Goal: Task Accomplishment & Management: Manage account settings

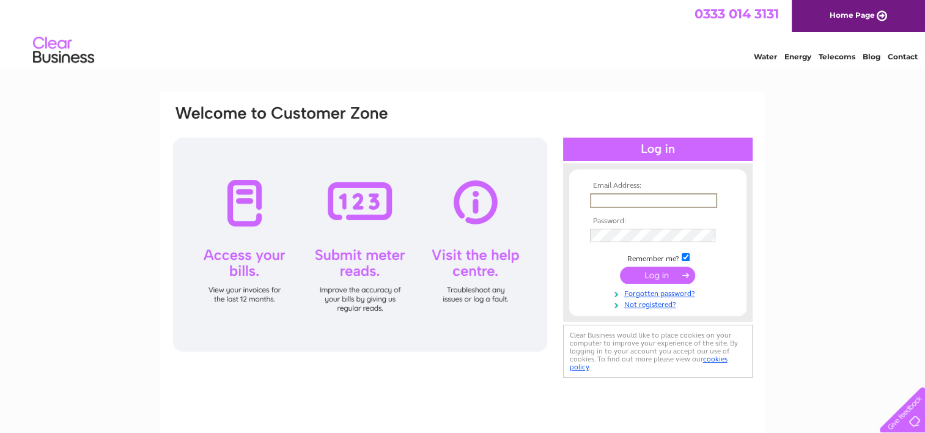
click at [619, 200] on input "text" at bounding box center [653, 200] width 127 height 15
click at [680, 294] on link "Forgotten password?" at bounding box center [659, 292] width 139 height 12
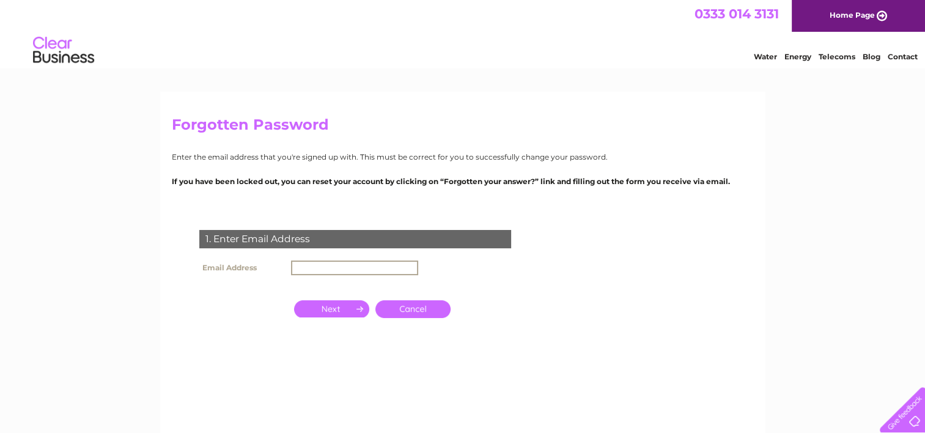
click at [355, 264] on input "text" at bounding box center [354, 268] width 127 height 15
click at [344, 265] on input "mauricebailey@btinternet.com" at bounding box center [354, 268] width 127 height 15
click at [346, 268] on input "mauricebailey@btinternet.com" at bounding box center [354, 268] width 127 height 15
type input "mauricebailey123@btinternet.com"
click at [343, 301] on input "button" at bounding box center [331, 307] width 75 height 17
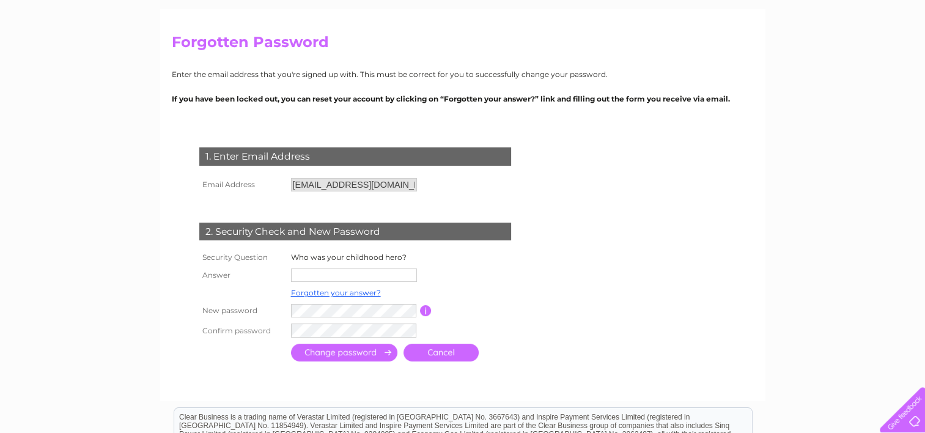
scroll to position [84, 0]
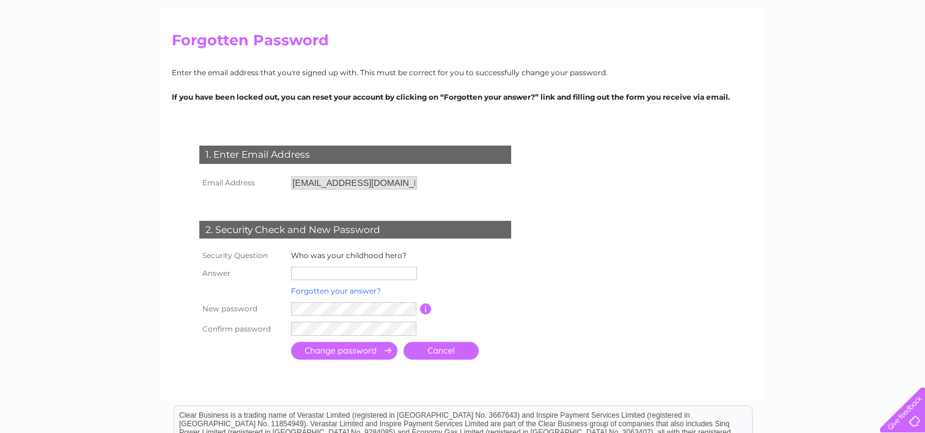
click at [339, 290] on link "Forgotten your answer?" at bounding box center [336, 290] width 90 height 9
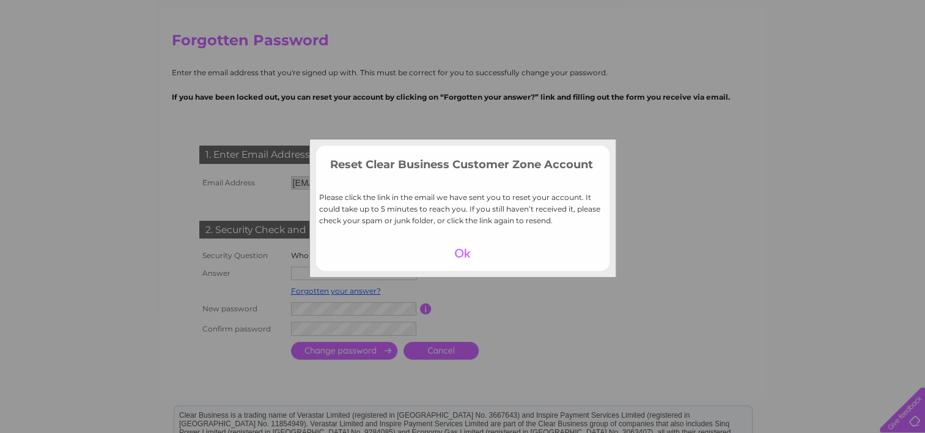
click at [467, 253] on div at bounding box center [462, 253] width 75 height 17
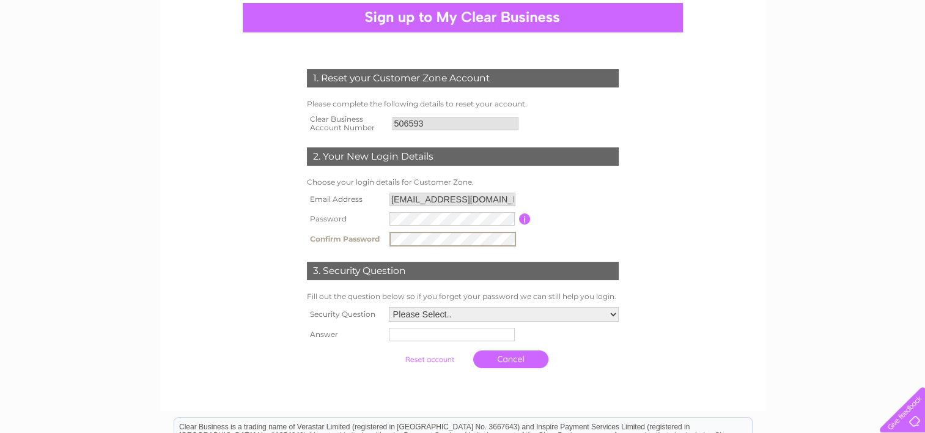
scroll to position [120, 0]
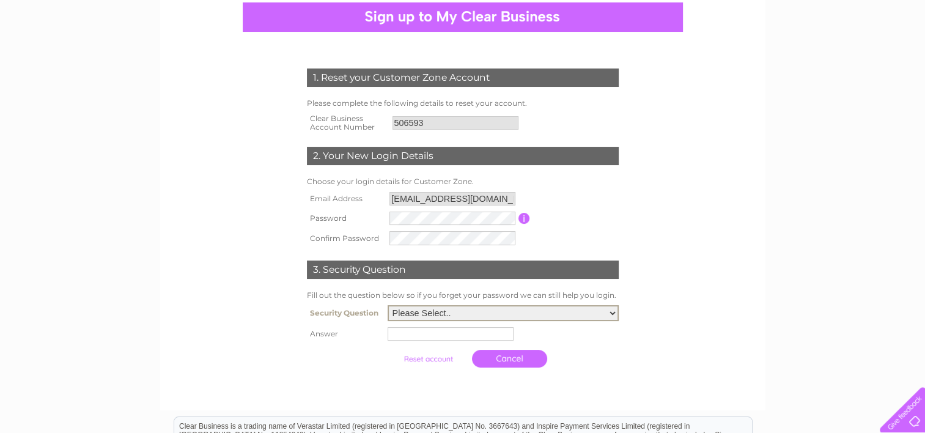
click at [436, 308] on select "Please Select.. In what town or city was your first job? In what town or city d…" at bounding box center [503, 313] width 231 height 16
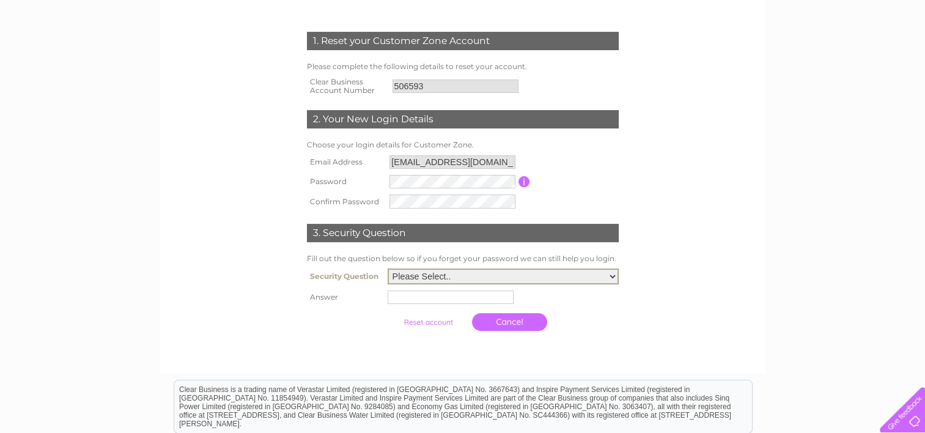
scroll to position [159, 0]
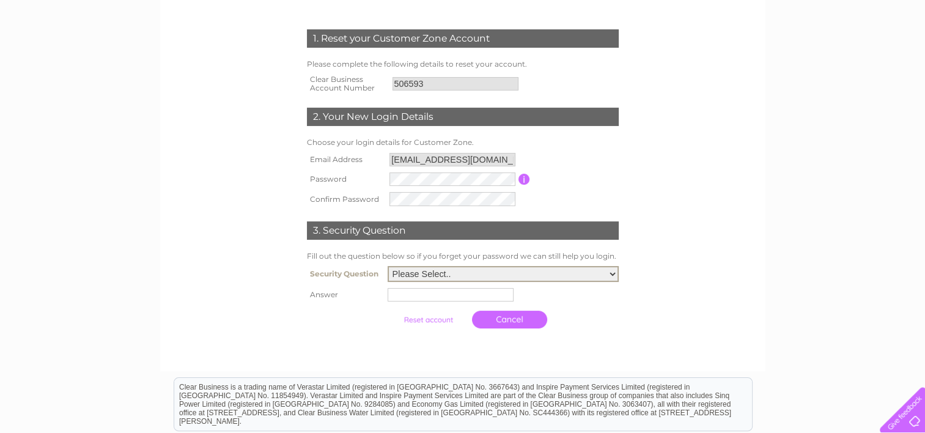
click at [424, 276] on select "Please Select.. In what town or city was your first job? In what town or city d…" at bounding box center [503, 274] width 231 height 16
select select "5"
click at [388, 266] on select "Please Select.. In what town or city was your first job? In what town or city d…" at bounding box center [503, 274] width 231 height 16
click at [411, 294] on input "text" at bounding box center [452, 294] width 127 height 15
type input "goldfish"
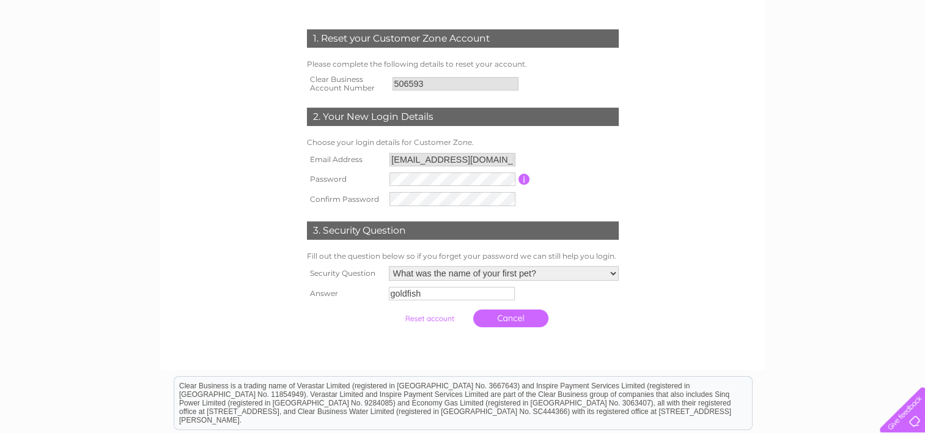
click at [431, 317] on input "submit" at bounding box center [429, 318] width 75 height 17
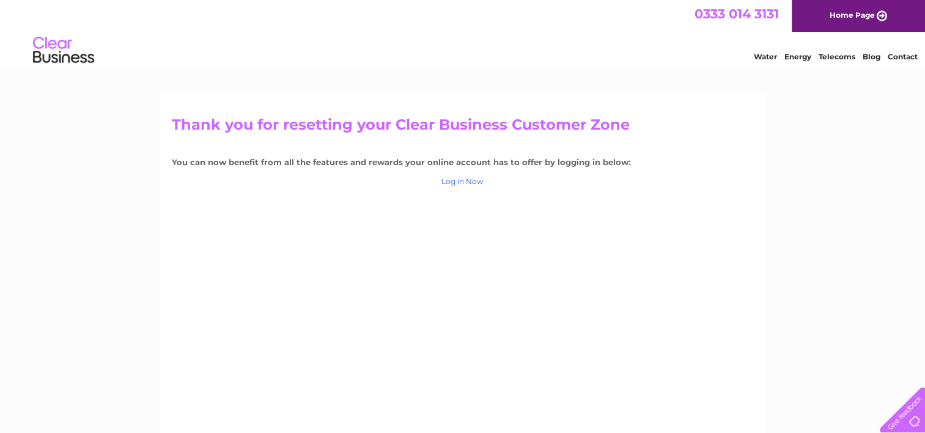
click at [473, 180] on link "Log in Now" at bounding box center [463, 181] width 42 height 9
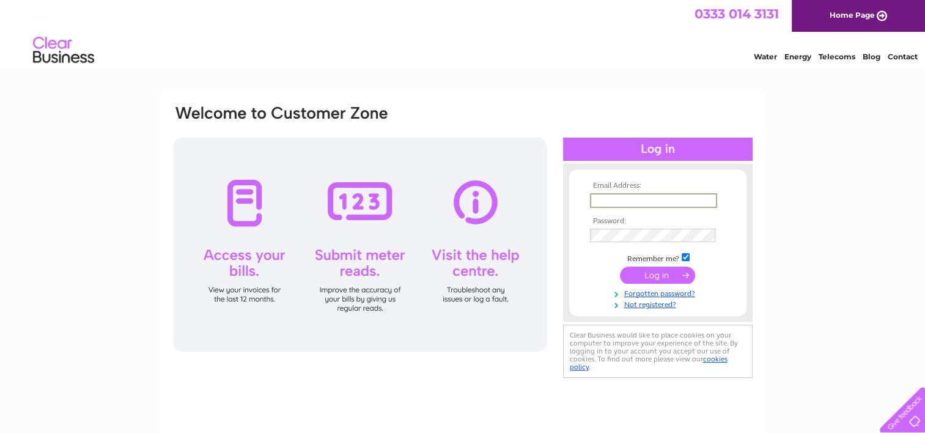
click at [620, 201] on input "text" at bounding box center [653, 200] width 127 height 15
type input "mauricebailey123@btinternet.com"
click at [668, 276] on input "submit" at bounding box center [657, 273] width 75 height 17
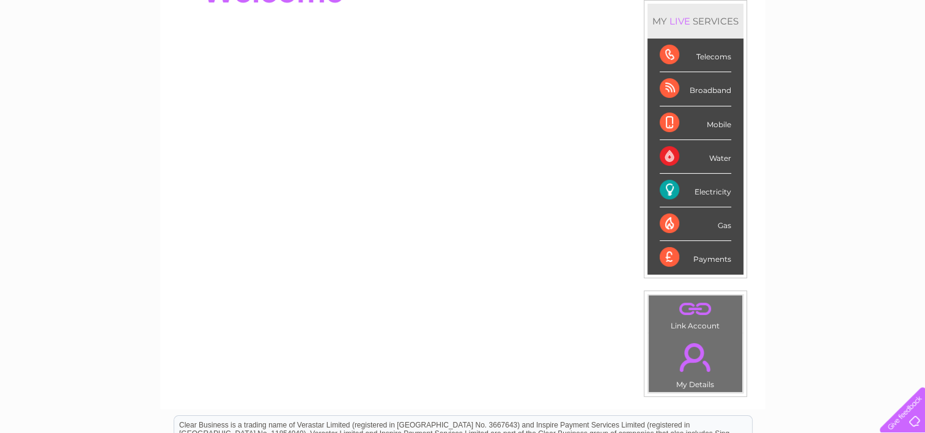
scroll to position [164, 0]
